Goal: Transaction & Acquisition: Purchase product/service

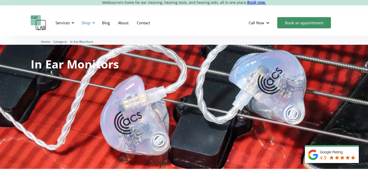
click at [89, 24] on div "Shop" at bounding box center [85, 22] width 9 height 5
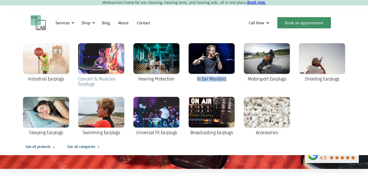
click at [95, 77] on div "Concert & Musician Earplugs" at bounding box center [101, 81] width 46 height 10
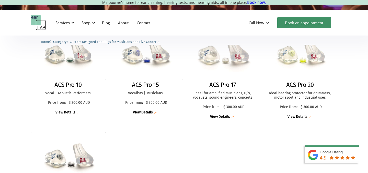
scroll to position [198, 0]
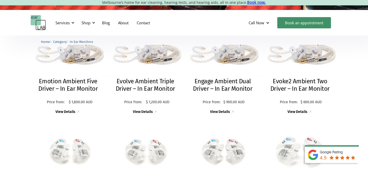
scroll to position [121, 0]
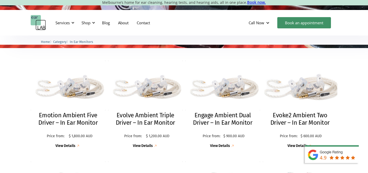
click at [290, 121] on h2 "Evoke2 Ambient Two Driver – In Ear Monitor" at bounding box center [300, 119] width 65 height 15
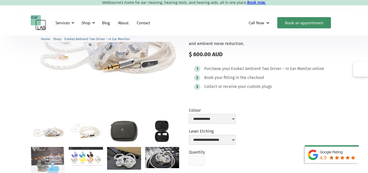
scroll to position [61, 0]
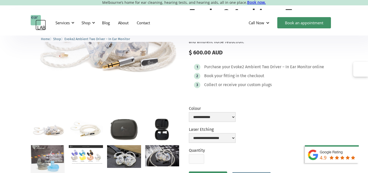
click at [49, 129] on img "open lightbox" at bounding box center [48, 129] width 34 height 23
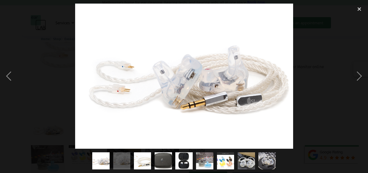
click at [305, 74] on div at bounding box center [184, 76] width 368 height 145
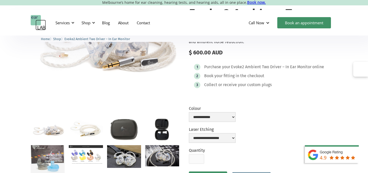
click at [80, 131] on img "open lightbox" at bounding box center [86, 128] width 34 height 21
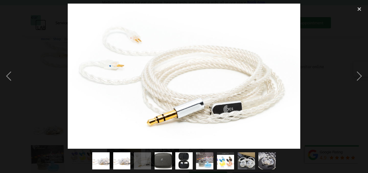
click at [310, 92] on div at bounding box center [184, 76] width 368 height 145
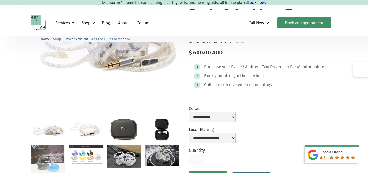
click at [133, 120] on img "open lightbox" at bounding box center [124, 129] width 34 height 22
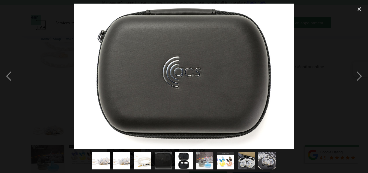
click at [314, 110] on div at bounding box center [184, 76] width 368 height 145
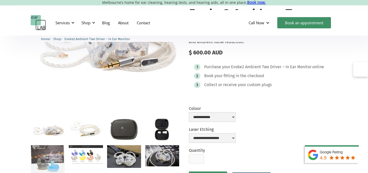
click at [169, 125] on img "open lightbox" at bounding box center [162, 129] width 34 height 22
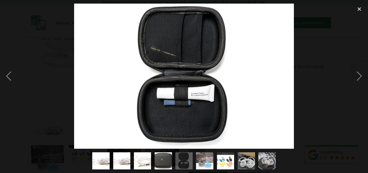
click at [344, 112] on div at bounding box center [184, 76] width 368 height 145
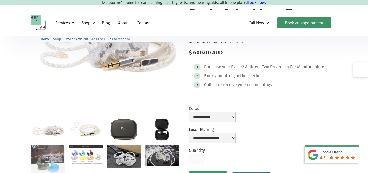
click at [55, 155] on img "open lightbox" at bounding box center [48, 159] width 34 height 29
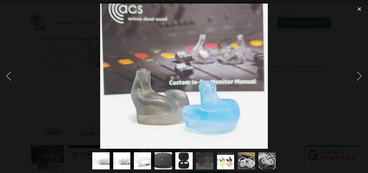
click at [105, 158] on img "show item 1 of 9" at bounding box center [101, 160] width 26 height 17
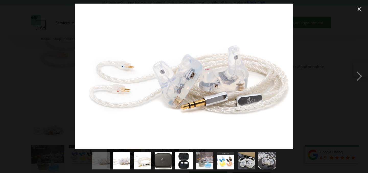
click at [222, 160] on img "show item 7 of 9" at bounding box center [225, 160] width 31 height 17
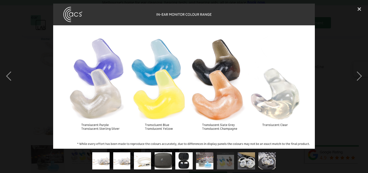
click at [243, 160] on img "show item 8 of 9" at bounding box center [246, 160] width 26 height 17
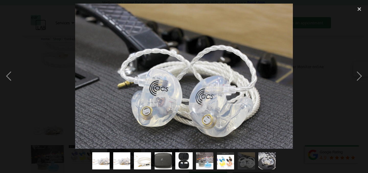
click at [262, 160] on img "show item 9 of 9" at bounding box center [267, 160] width 28 height 17
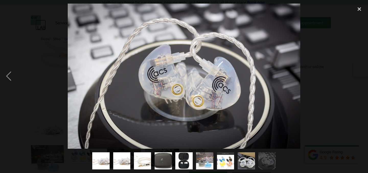
click at [242, 162] on img "show item 8 of 9" at bounding box center [246, 160] width 26 height 17
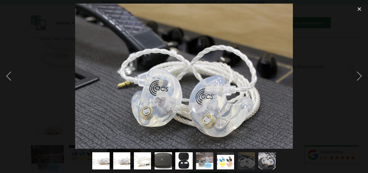
click at [314, 129] on div at bounding box center [184, 76] width 368 height 145
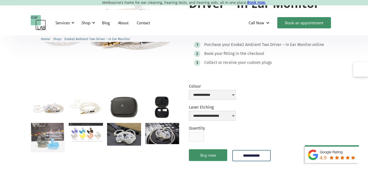
scroll to position [83, 0]
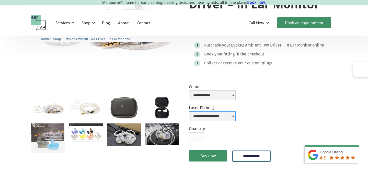
click at [227, 116] on select "**********" at bounding box center [212, 116] width 47 height 10
select select "**********"
click at [189, 111] on select "**********" at bounding box center [212, 116] width 47 height 10
click at [223, 92] on select "**********" at bounding box center [212, 95] width 47 height 10
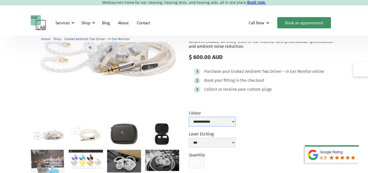
scroll to position [0, 0]
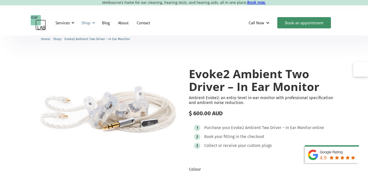
click at [94, 20] on div "Shop" at bounding box center [87, 22] width 18 height 15
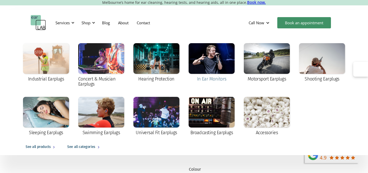
click at [211, 63] on div at bounding box center [212, 58] width 46 height 31
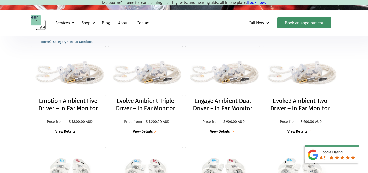
scroll to position [153, 0]
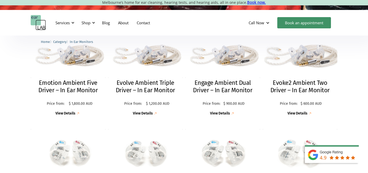
click at [305, 85] on h2 "Evoke2 Ambient Two Driver – In Ear Monitor" at bounding box center [300, 86] width 65 height 15
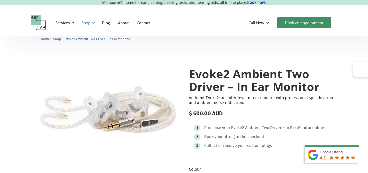
click at [89, 24] on div "Shop" at bounding box center [85, 22] width 9 height 5
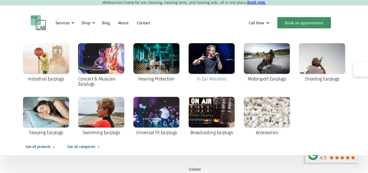
click at [220, 64] on div at bounding box center [212, 58] width 46 height 31
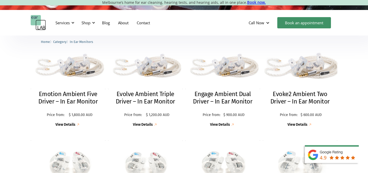
scroll to position [142, 0]
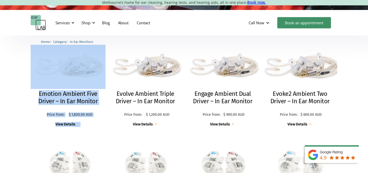
click at [318, 91] on h2 "Evoke2 Ambient Two Driver – In Ear Monitor" at bounding box center [300, 97] width 65 height 15
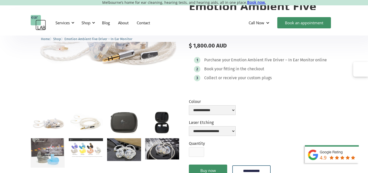
scroll to position [83, 0]
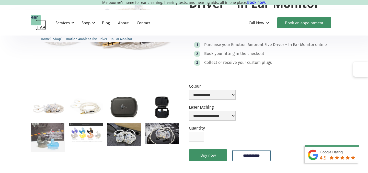
click at [134, 133] on img "open lightbox" at bounding box center [124, 134] width 34 height 23
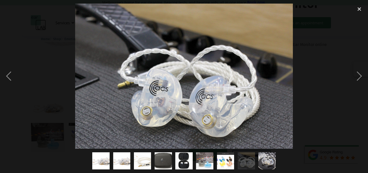
click at [232, 158] on img "show item 7 of 9" at bounding box center [225, 160] width 31 height 17
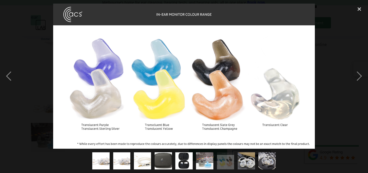
click at [248, 158] on img "show item 8 of 9" at bounding box center [246, 160] width 26 height 17
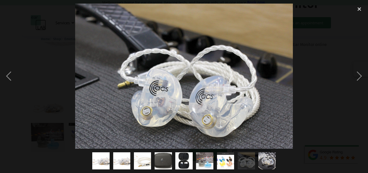
click at [275, 158] on img "show item 9 of 9" at bounding box center [267, 160] width 28 height 17
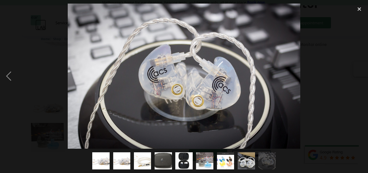
click at [319, 121] on div at bounding box center [184, 76] width 368 height 145
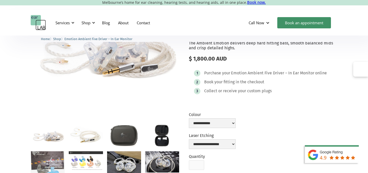
scroll to position [19, 0]
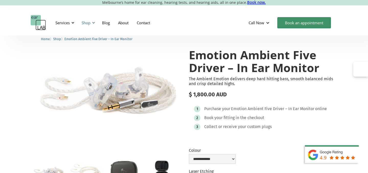
click at [83, 20] on div "Shop" at bounding box center [85, 22] width 9 height 5
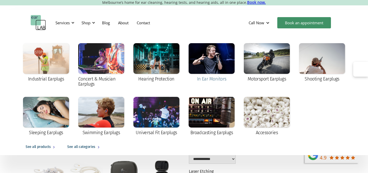
click at [231, 59] on div at bounding box center [212, 58] width 46 height 31
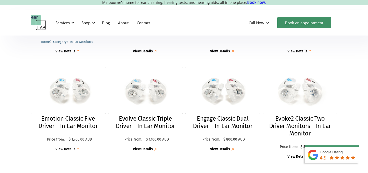
scroll to position [204, 0]
